Goal: Navigation & Orientation: Go to known website

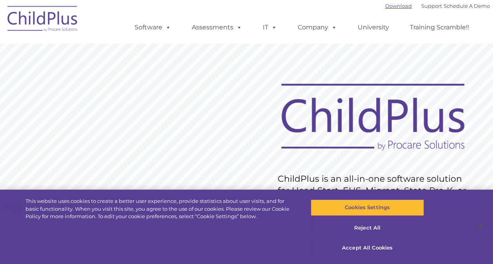
click at [385, 7] on link "Download" at bounding box center [398, 6] width 27 height 6
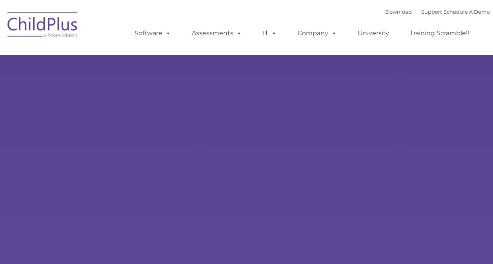
type input ""
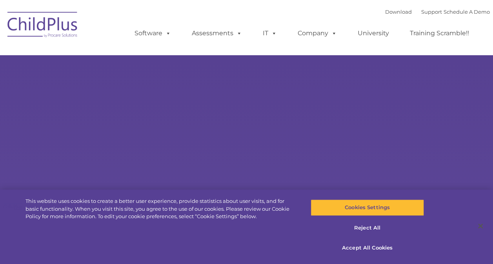
select select "MEDIUM"
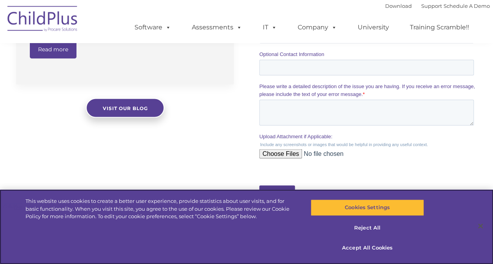
scroll to position [719, 0]
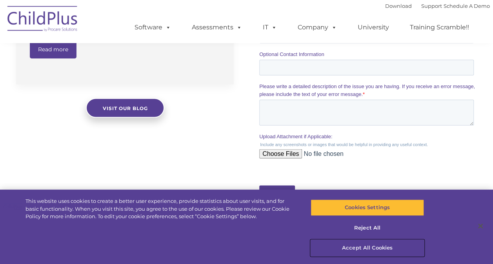
click at [394, 255] on button "Accept All Cookies" at bounding box center [367, 248] width 113 height 16
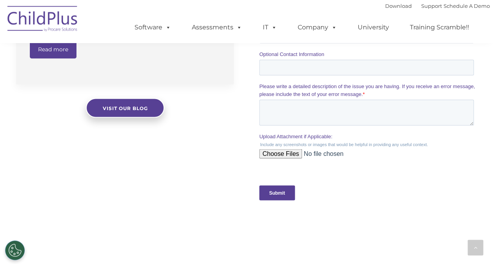
click at [378, 229] on button "Reject All" at bounding box center [367, 228] width 113 height 16
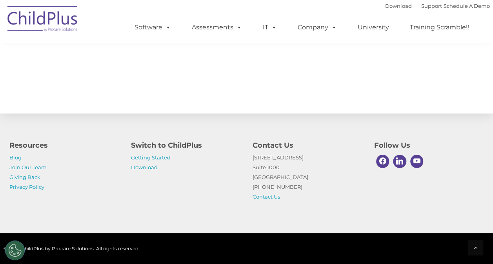
scroll to position [660, 0]
